Goal: Find specific page/section: Find specific page/section

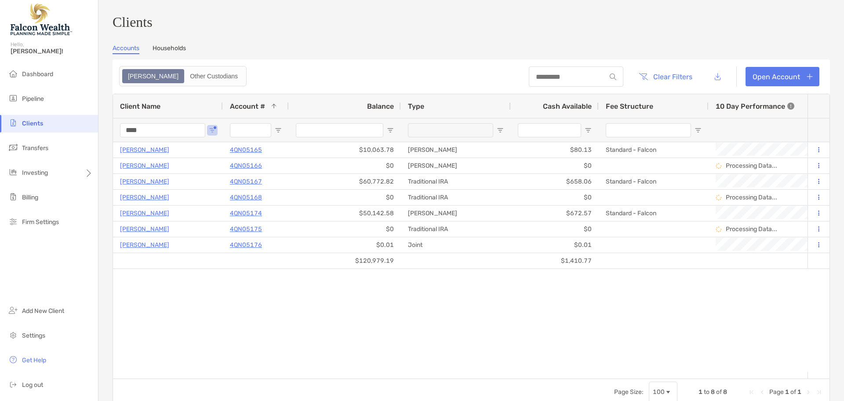
click at [173, 133] on input "****" at bounding box center [162, 130] width 85 height 14
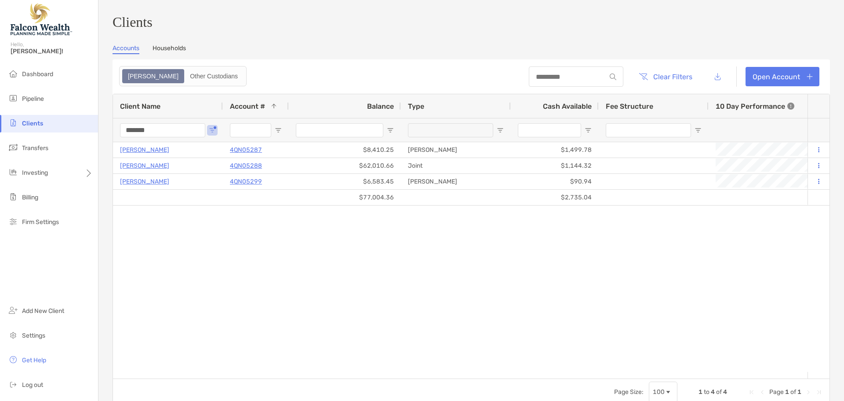
drag, startPoint x: 177, startPoint y: 133, endPoint x: 94, endPoint y: 129, distance: 83.2
click at [96, 129] on div "Clients Hello, Fernando! Dashboard Pipeline Clients Transfers Investing Billing…" at bounding box center [422, 200] width 844 height 401
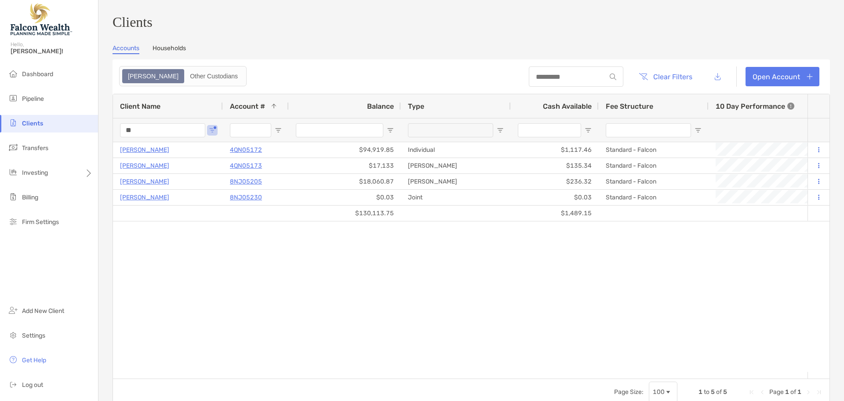
type input "*"
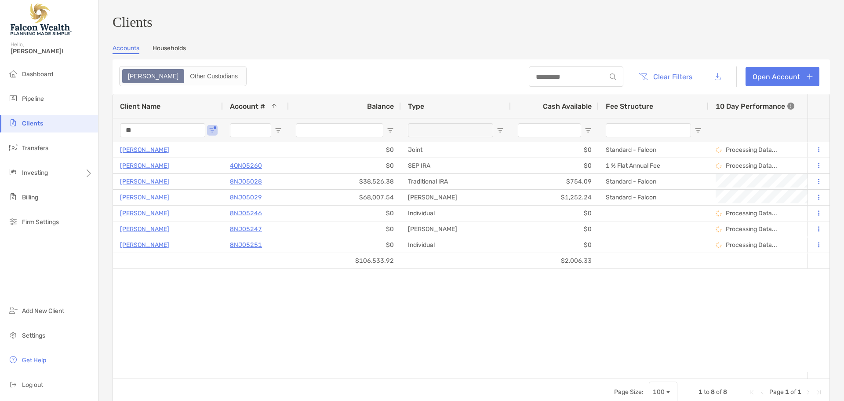
type input "*"
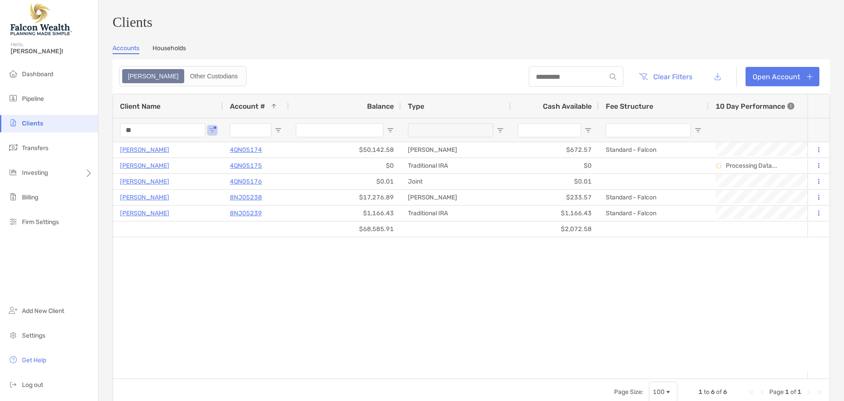
type input "*"
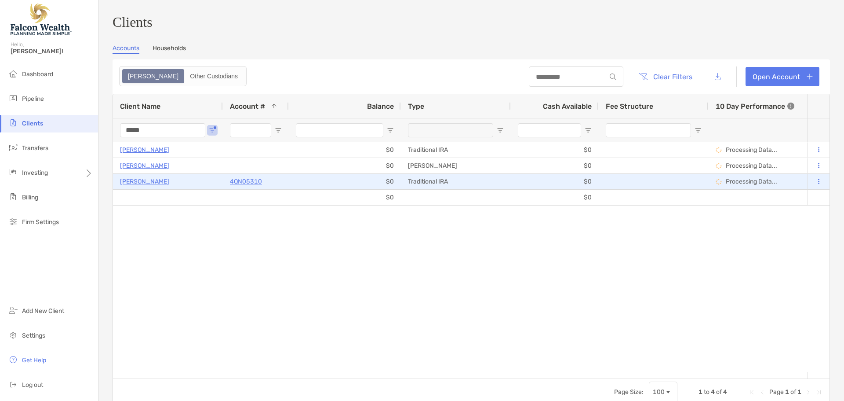
type input "*****"
click at [247, 184] on p "4QN05310" at bounding box center [246, 181] width 32 height 11
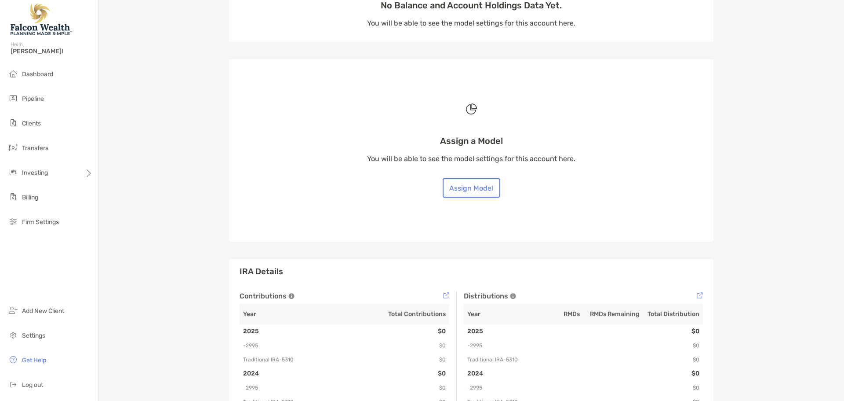
scroll to position [176, 0]
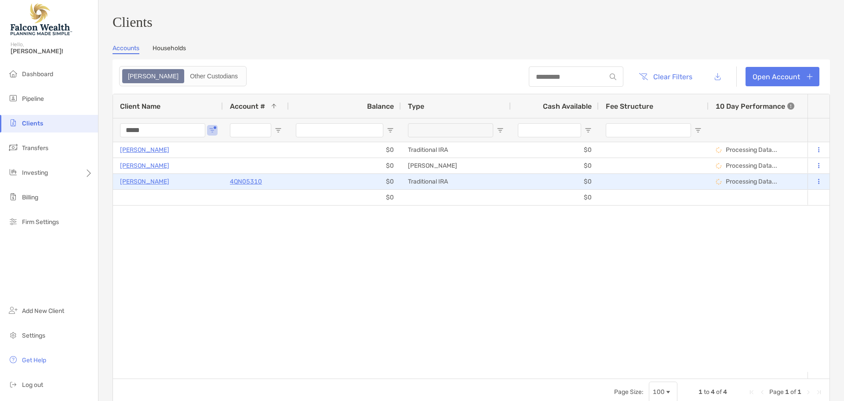
click at [153, 187] on p "[PERSON_NAME]" at bounding box center [144, 181] width 49 height 11
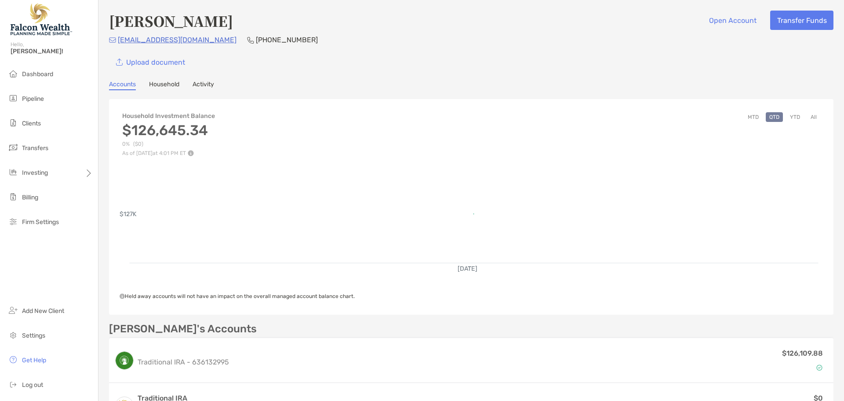
click at [479, 54] on div "Upload document" at bounding box center [471, 61] width 725 height 19
